Goal: Task Accomplishment & Management: Use online tool/utility

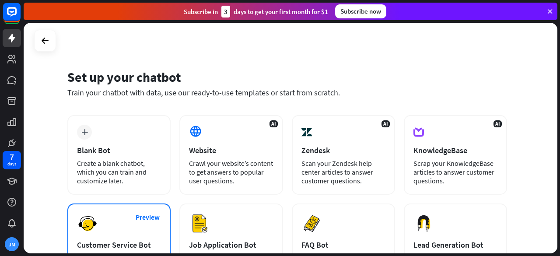
click at [117, 233] on div "Preview Customer Service Bot Answer popular customer questions 24/7." at bounding box center [118, 241] width 103 height 76
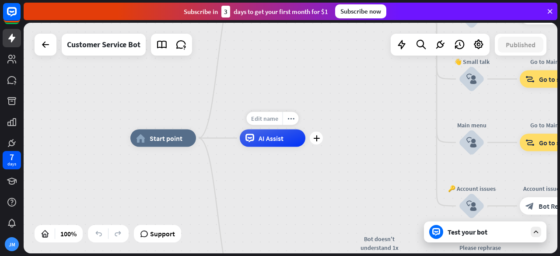
click at [277, 121] on span "Edit name" at bounding box center [264, 119] width 27 height 8
type input "*"
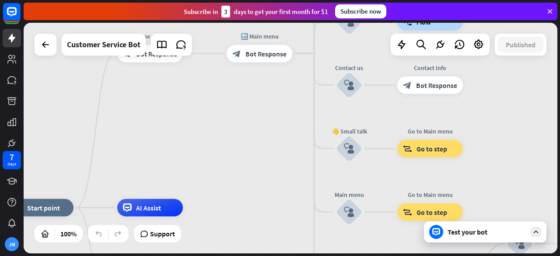
drag, startPoint x: 216, startPoint y: 69, endPoint x: 94, endPoint y: 138, distance: 140.6
click at [94, 138] on div "home_2 Start point Welcome message block_bot_response Bot Response 🔙 Main menu …" at bounding box center [290, 138] width 533 height 230
drag, startPoint x: 261, startPoint y: 126, endPoint x: 255, endPoint y: 112, distance: 15.1
click at [255, 112] on div "home_2 Start point Welcome message block_bot_response Bot Response 🔙 Main menu …" at bounding box center [290, 138] width 533 height 230
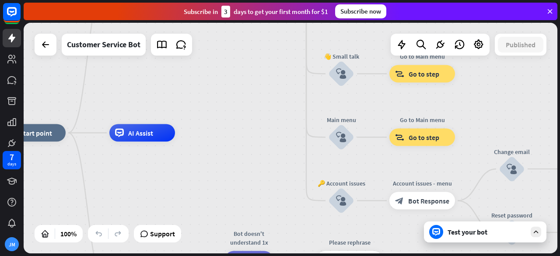
drag, startPoint x: 244, startPoint y: 148, endPoint x: 241, endPoint y: 85, distance: 63.0
click at [241, 85] on div "home_2 Start point Welcome message block_bot_response Bot Response 🔙 Main menu …" at bounding box center [290, 138] width 533 height 230
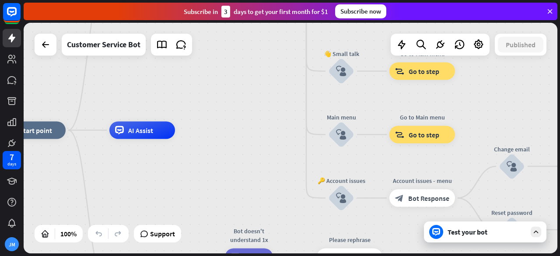
drag, startPoint x: 244, startPoint y: 121, endPoint x: 245, endPoint y: 111, distance: 9.2
click at [245, 130] on div "home_2 Start point Welcome message block_bot_response Bot Response 🔙 Main menu …" at bounding box center [266, 245] width 533 height 230
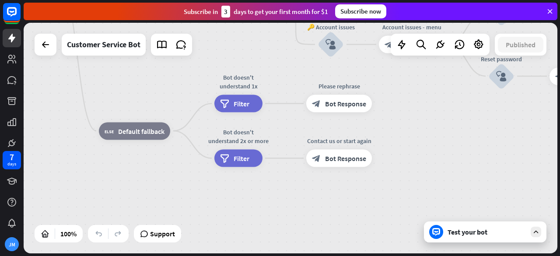
drag, startPoint x: 245, startPoint y: 77, endPoint x: 231, endPoint y: -38, distance: 115.8
click at [231, 0] on html "7 days JM close Product Help First steps Get started with ChatBot Help Center F…" at bounding box center [280, 128] width 560 height 256
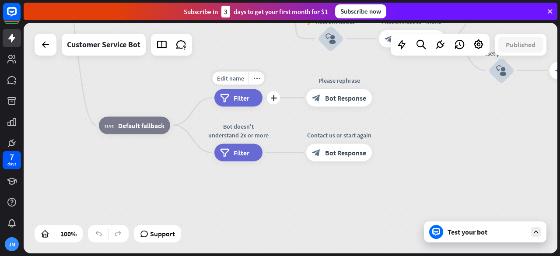
drag, startPoint x: 247, startPoint y: 76, endPoint x: 201, endPoint y: 113, distance: 58.7
click at [214, 107] on div "Edit name more_horiz plus filter Filter" at bounding box center [238, 97] width 48 height 17
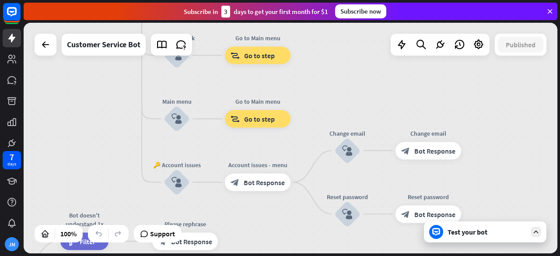
drag, startPoint x: 260, startPoint y: 43, endPoint x: 105, endPoint y: 187, distance: 211.0
click at [105, 187] on div "home_2 Start point Welcome message block_bot_response Bot Response 🔙 Main menu …" at bounding box center [102, 230] width 533 height 230
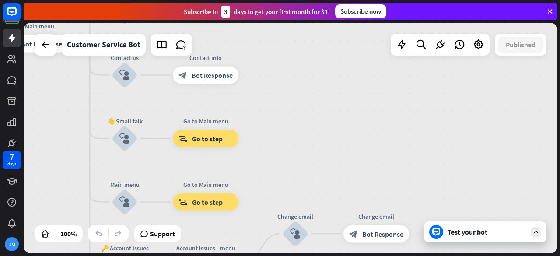
drag, startPoint x: 328, startPoint y: 97, endPoint x: 276, endPoint y: 182, distance: 98.9
click at [276, 182] on div "home_2 Start point Welcome message block_bot_response Bot Response 🔙 Main menu …" at bounding box center [290, 138] width 533 height 230
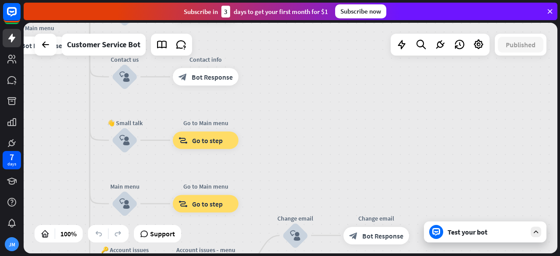
drag, startPoint x: 144, startPoint y: 110, endPoint x: 167, endPoint y: 109, distance: 22.8
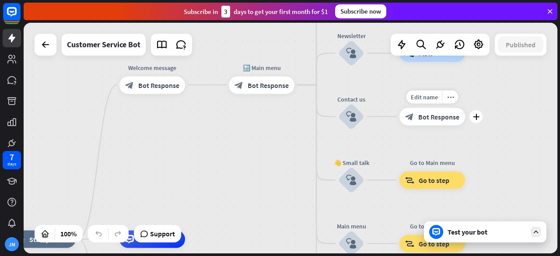
drag, startPoint x: 160, startPoint y: 103, endPoint x: 414, endPoint y: 140, distance: 256.3
click at [414, 140] on div "home_2 Start point Welcome message block_bot_response Bot Response 🔙 Main menu …" at bounding box center [290, 138] width 533 height 230
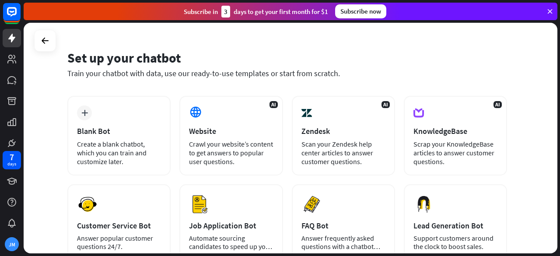
scroll to position [131, 0]
